Goal: Transaction & Acquisition: Purchase product/service

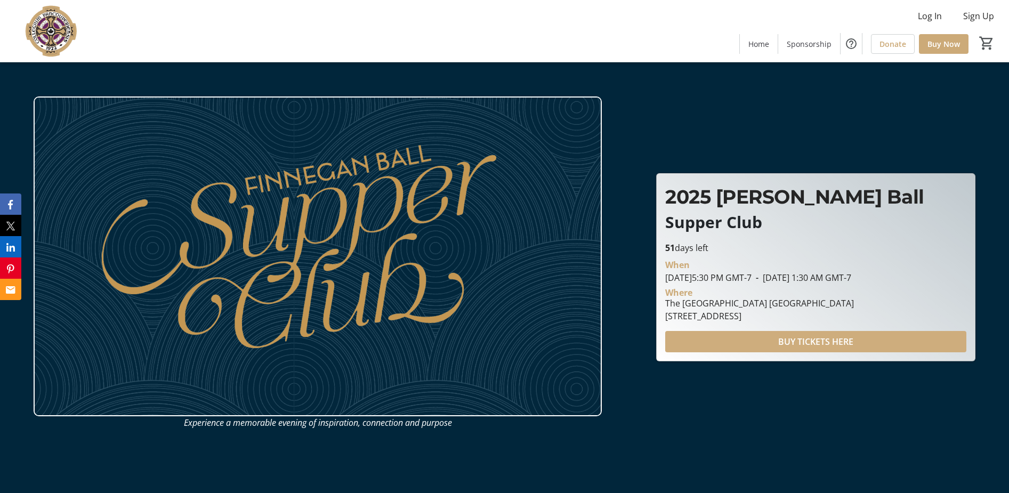
click at [775, 345] on span at bounding box center [815, 342] width 301 height 26
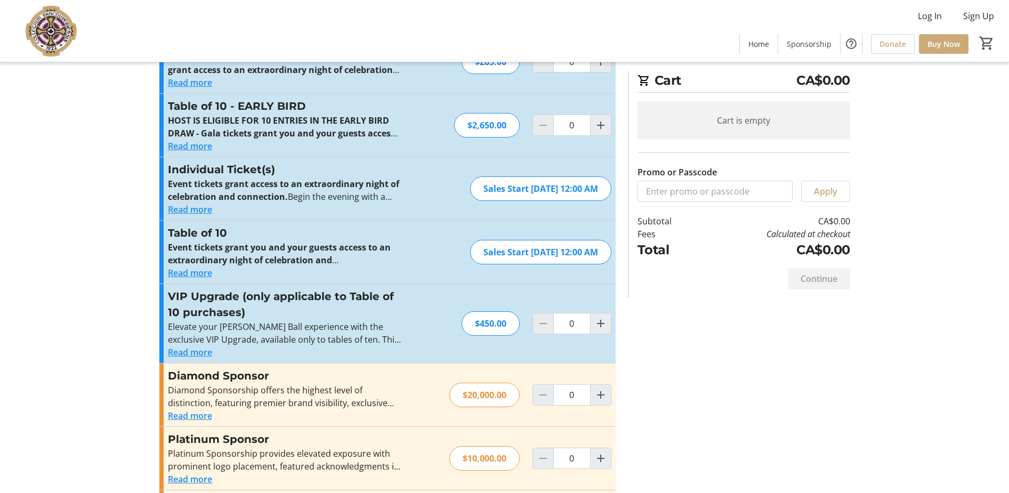
scroll to position [59, 0]
click at [204, 353] on button "Read more" at bounding box center [190, 351] width 44 height 13
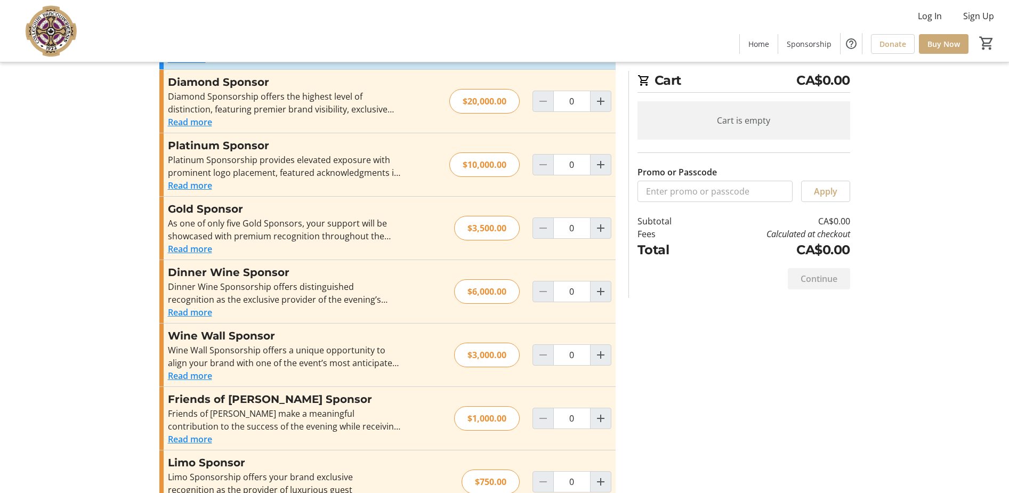
scroll to position [513, 0]
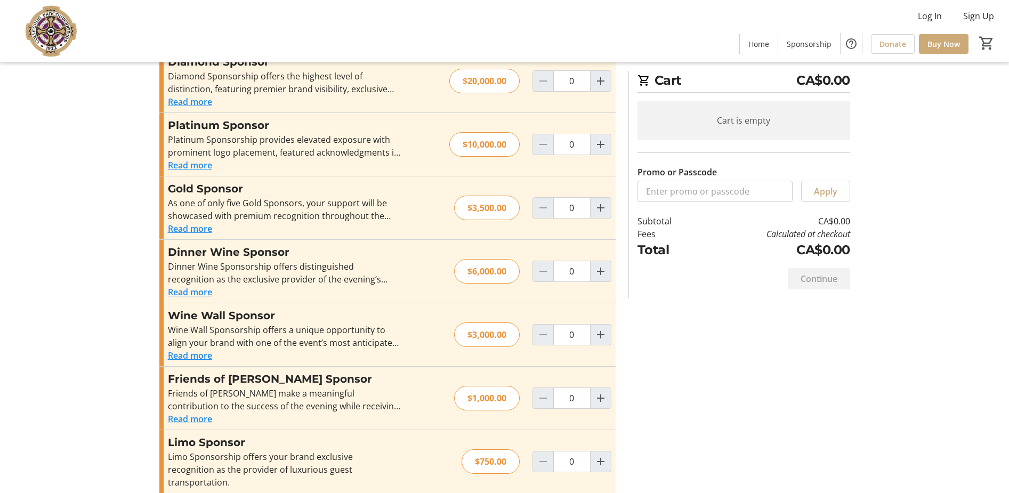
click at [187, 421] on button "Read more" at bounding box center [190, 419] width 44 height 13
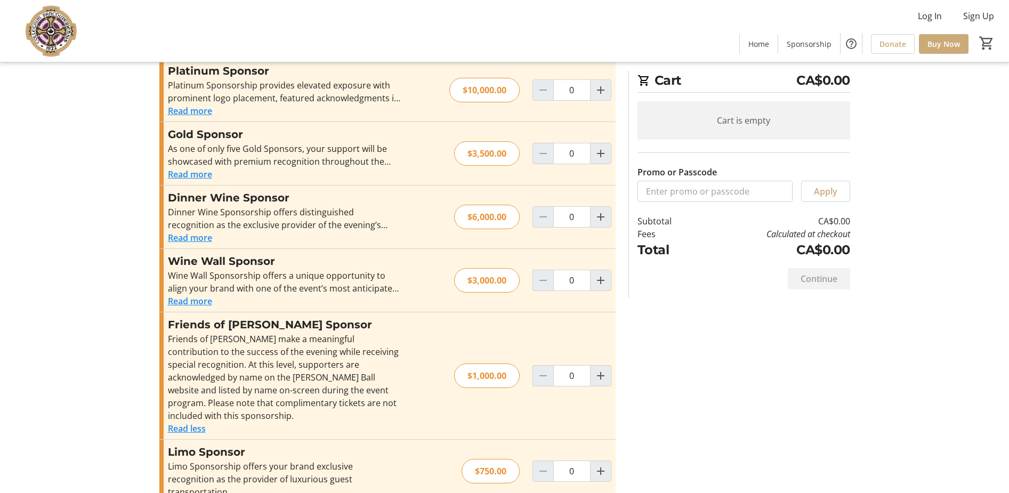
scroll to position [577, 0]
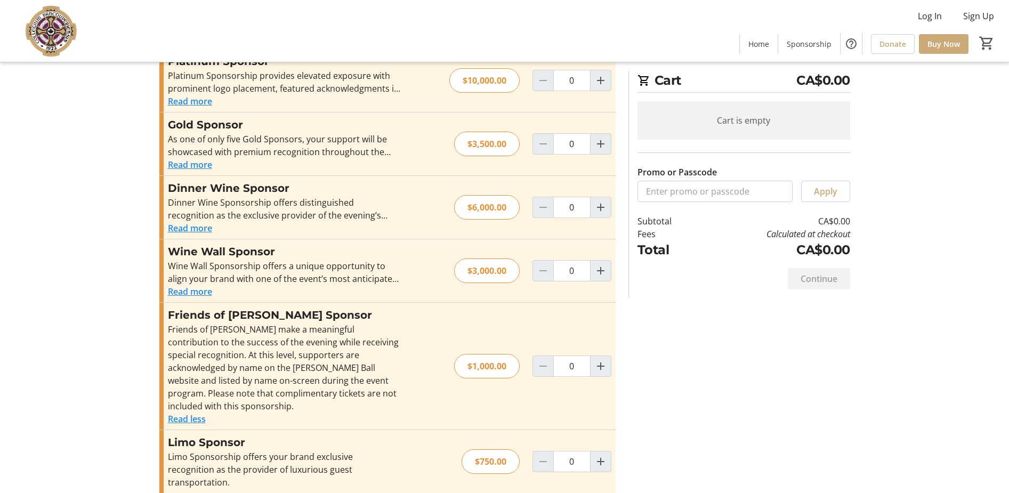
click at [202, 296] on button "Read more" at bounding box center [190, 291] width 44 height 13
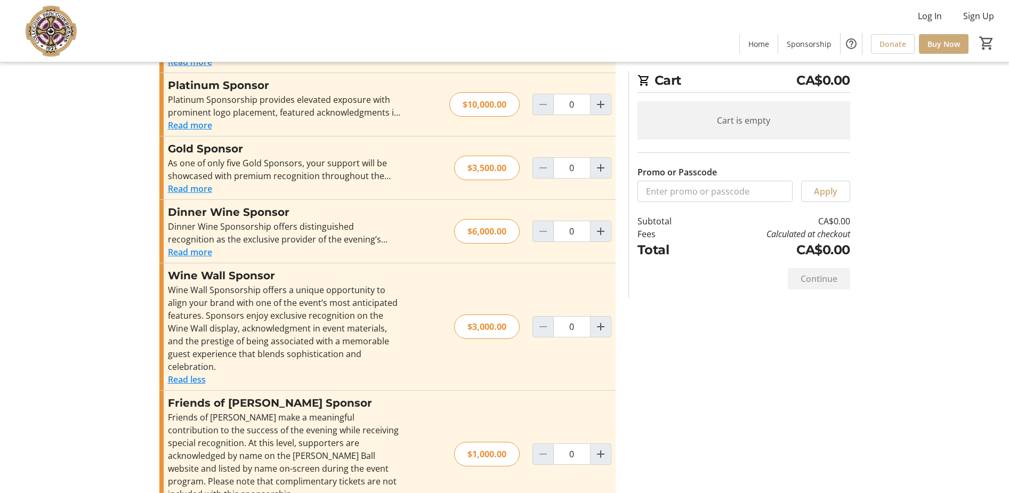
scroll to position [536, 0]
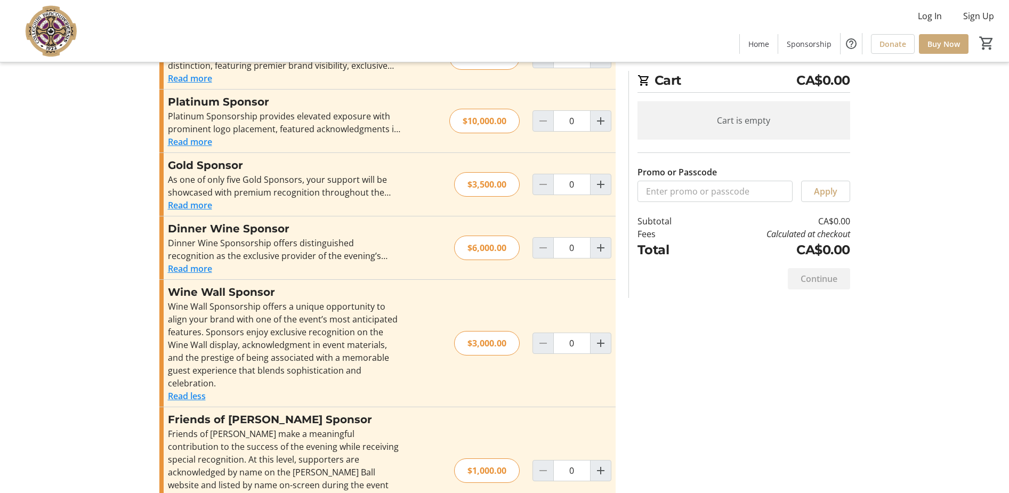
click at [205, 271] on button "Read more" at bounding box center [190, 268] width 44 height 13
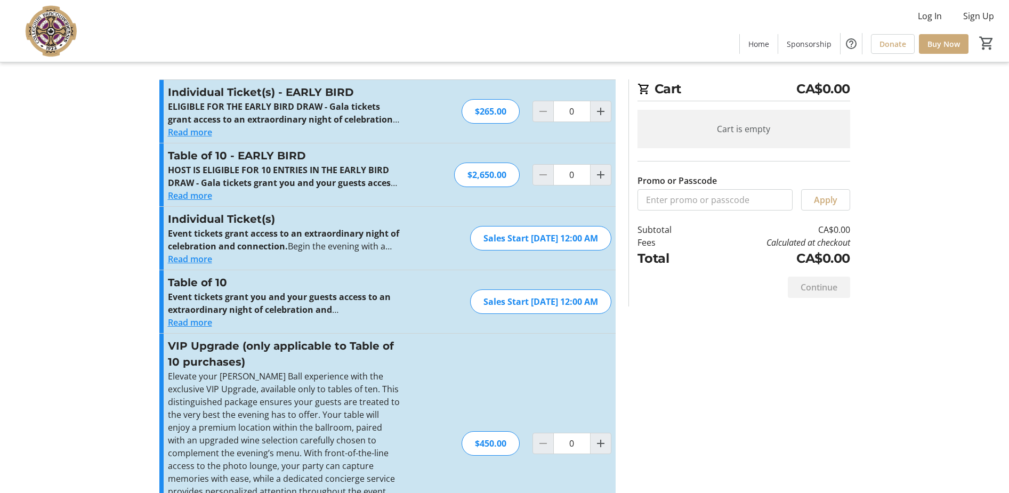
scroll to position [0, 0]
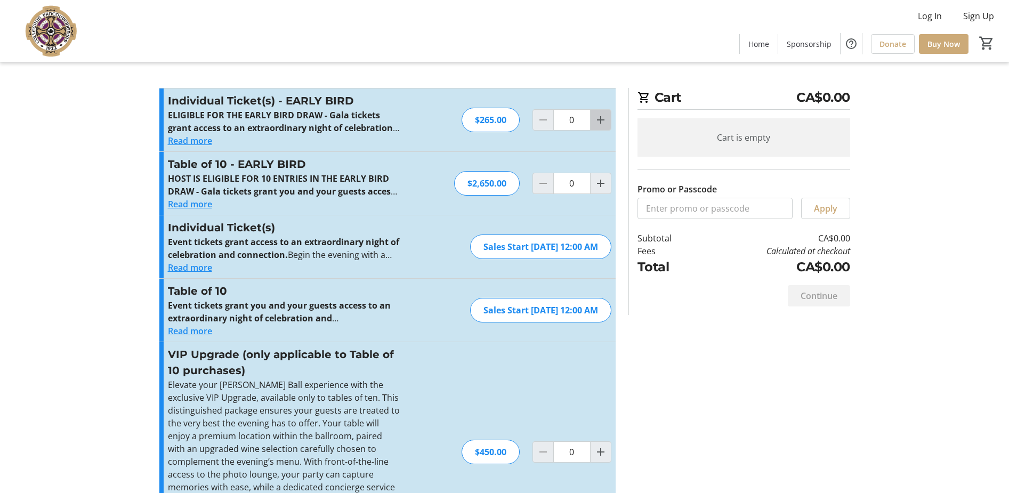
click at [599, 119] on mat-icon "Increment by one" at bounding box center [600, 120] width 13 height 13
type input "2"
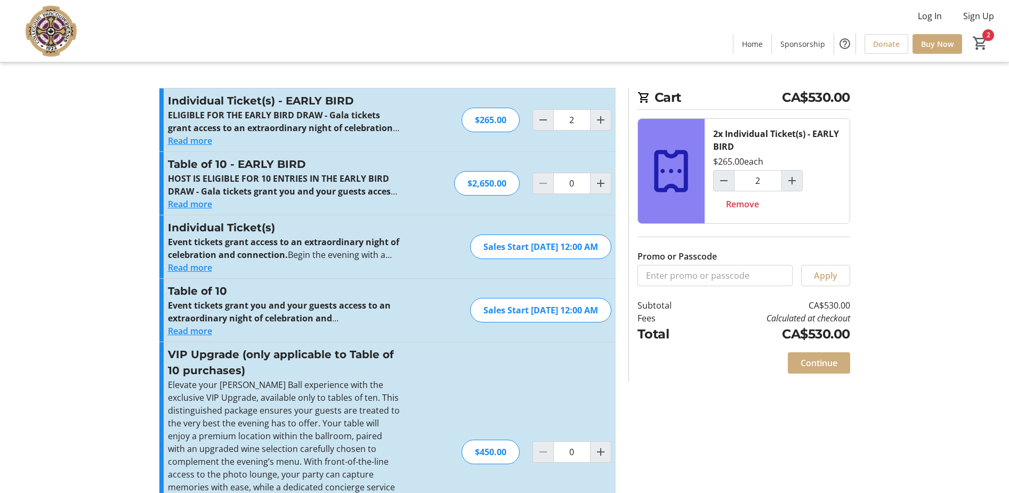
click at [826, 363] on span "Continue" at bounding box center [819, 363] width 37 height 13
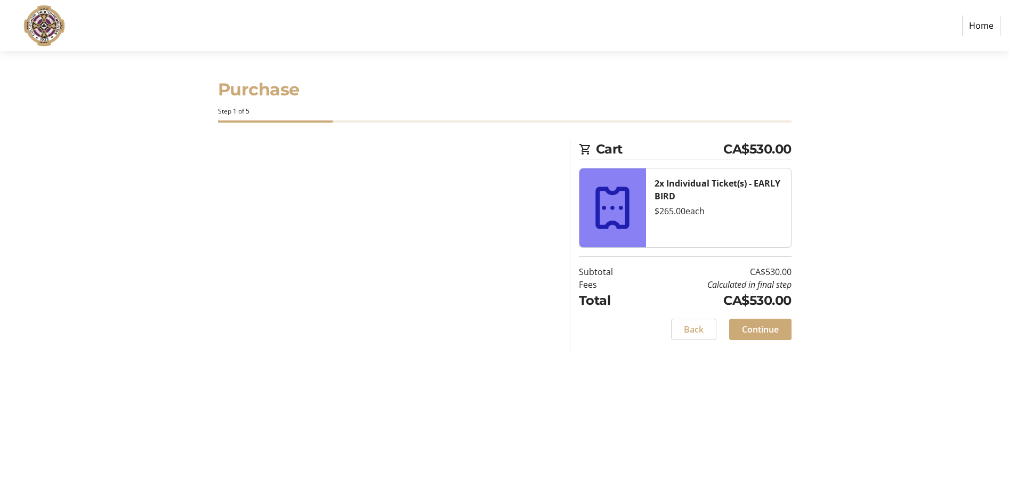
select select
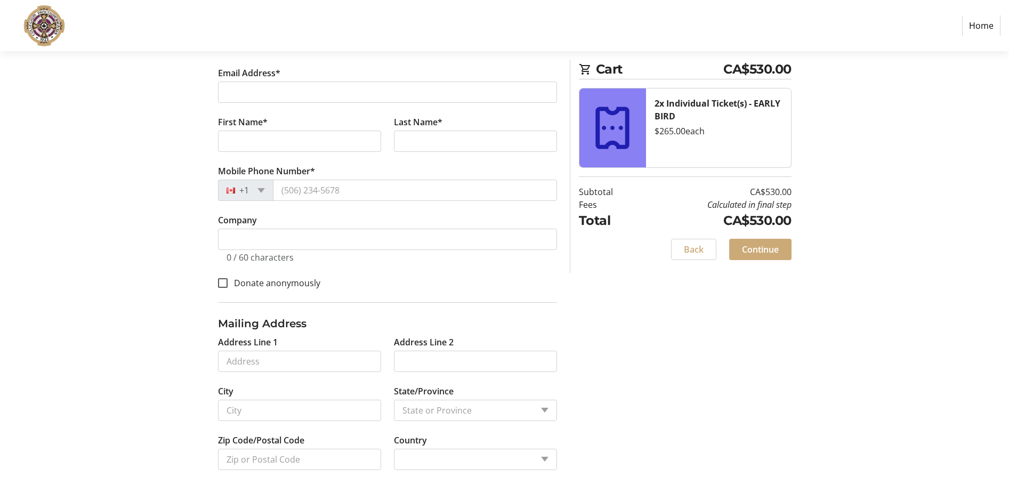
scroll to position [204, 0]
